Goal: Task Accomplishment & Management: Manage account settings

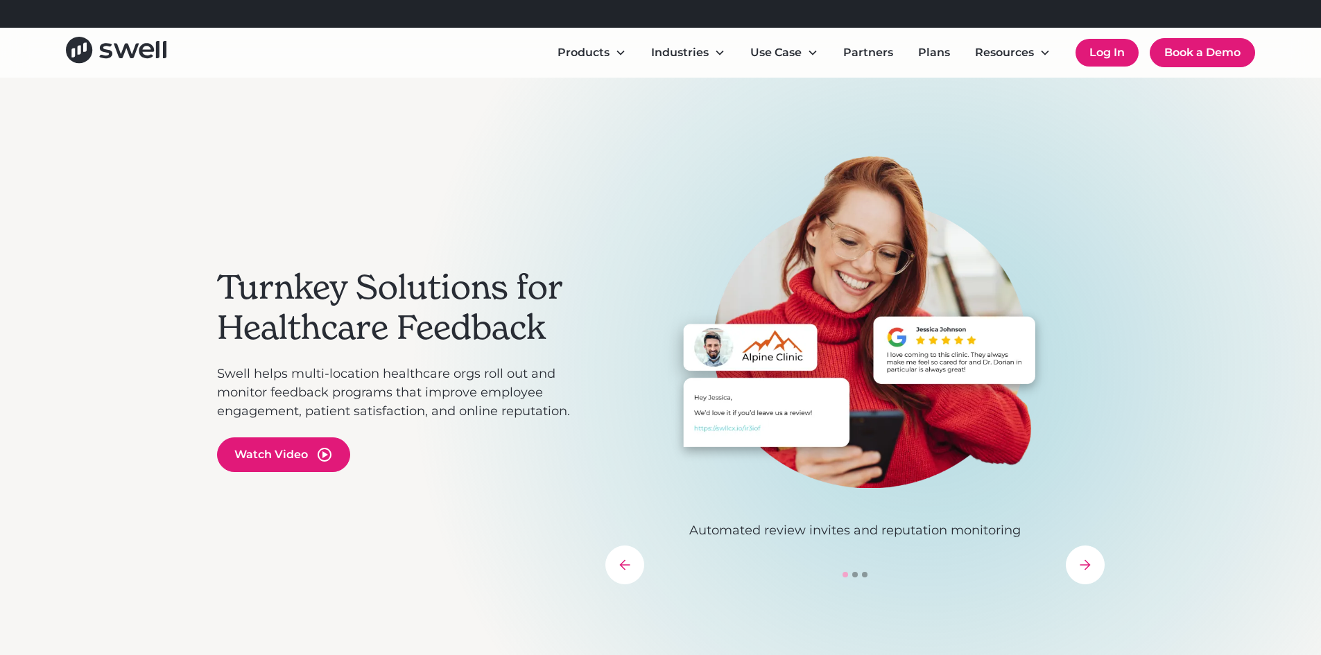
click at [1111, 48] on link "Log In" at bounding box center [1106, 53] width 63 height 28
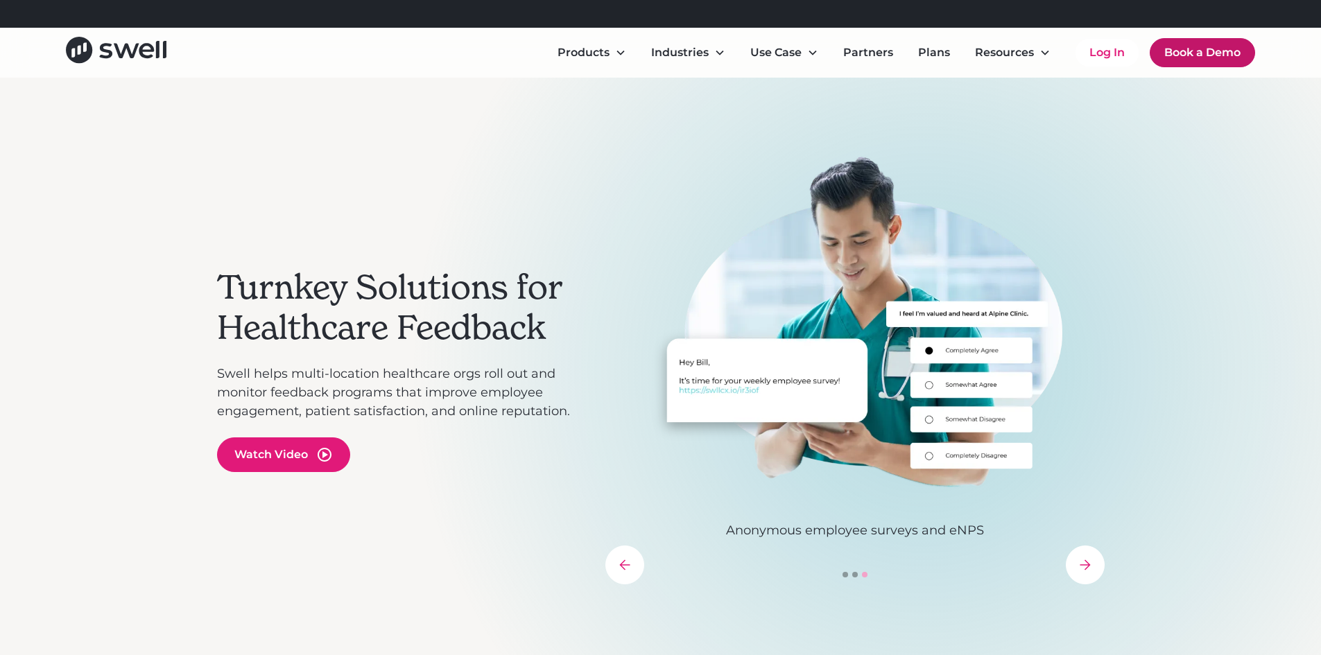
click at [1219, 48] on link "Book a Demo" at bounding box center [1202, 52] width 105 height 29
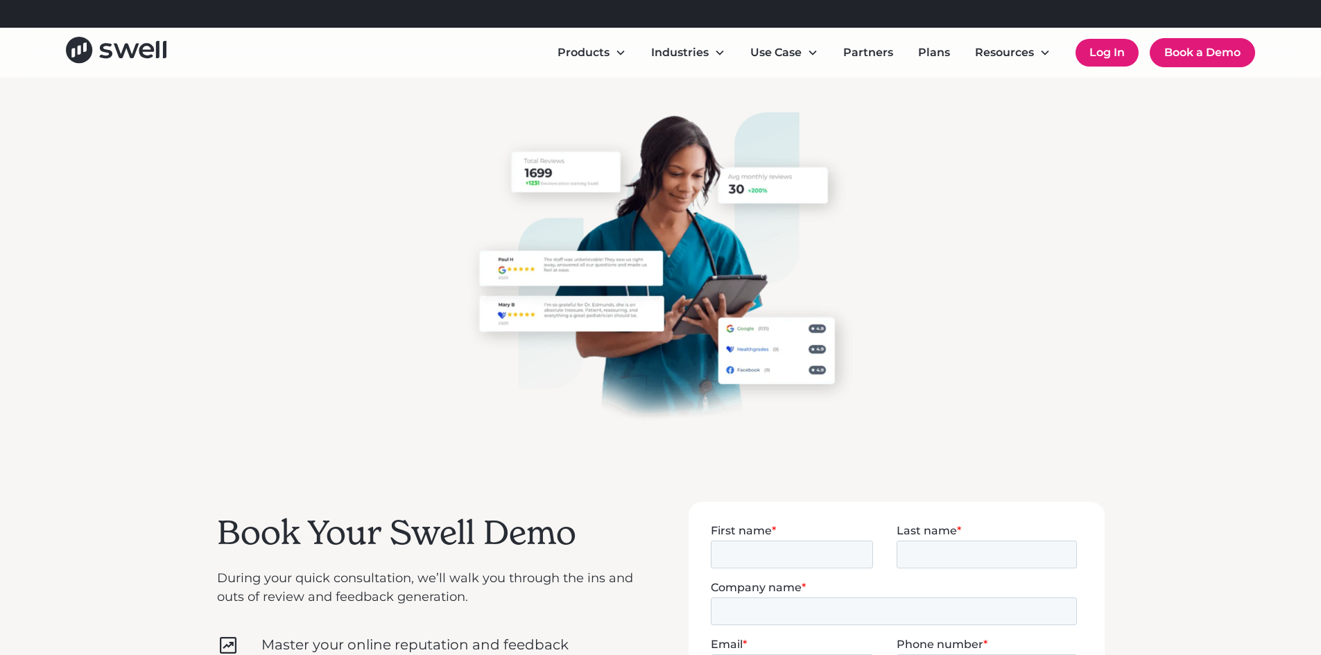
click at [1098, 60] on link "Log In" at bounding box center [1106, 53] width 63 height 28
